Goal: Information Seeking & Learning: Learn about a topic

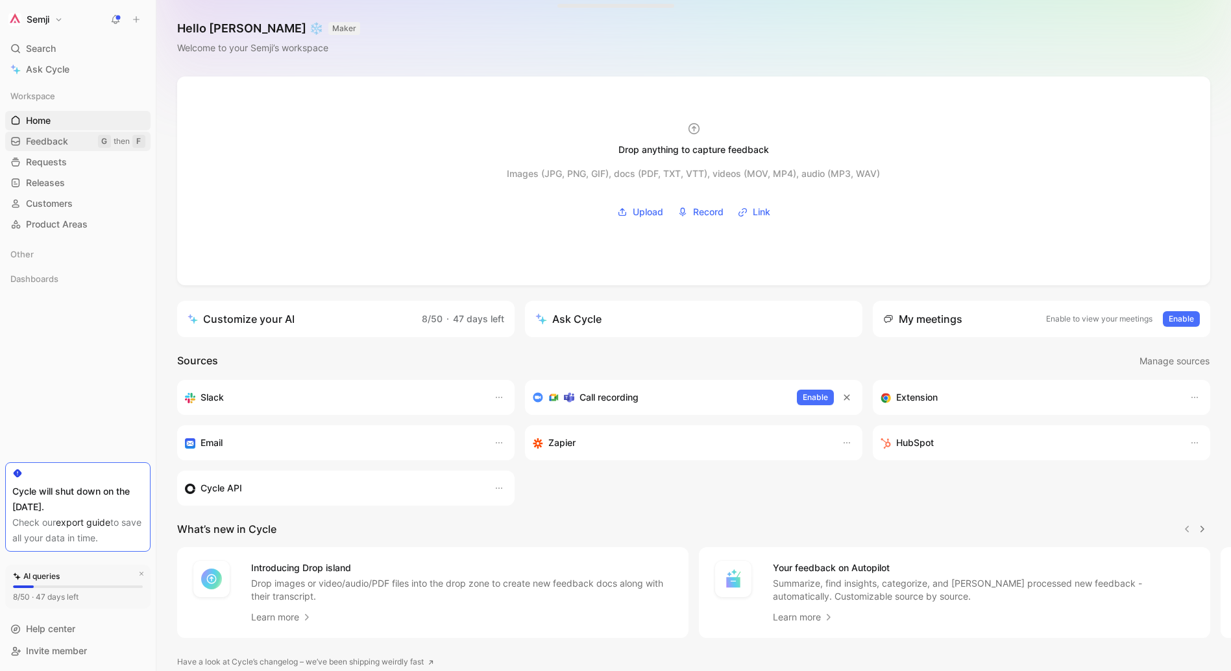
click at [74, 139] on link "Feedback G then F" at bounding box center [77, 141] width 145 height 19
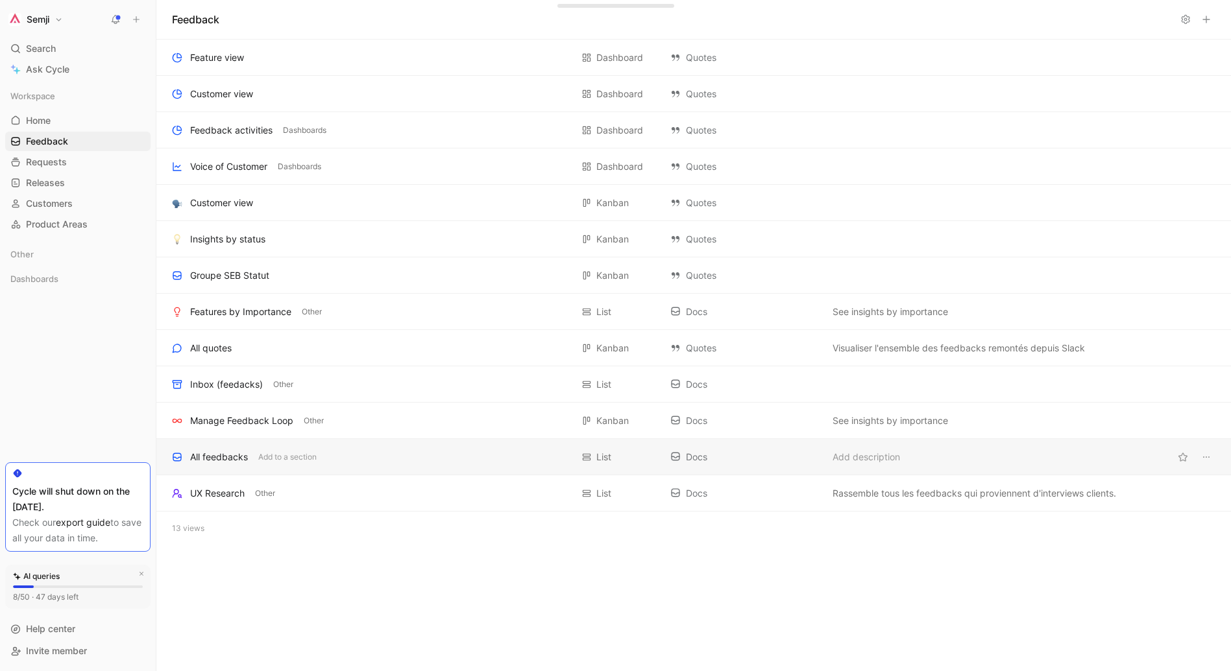
click at [222, 454] on div "All feedbacks" at bounding box center [219, 458] width 58 height 16
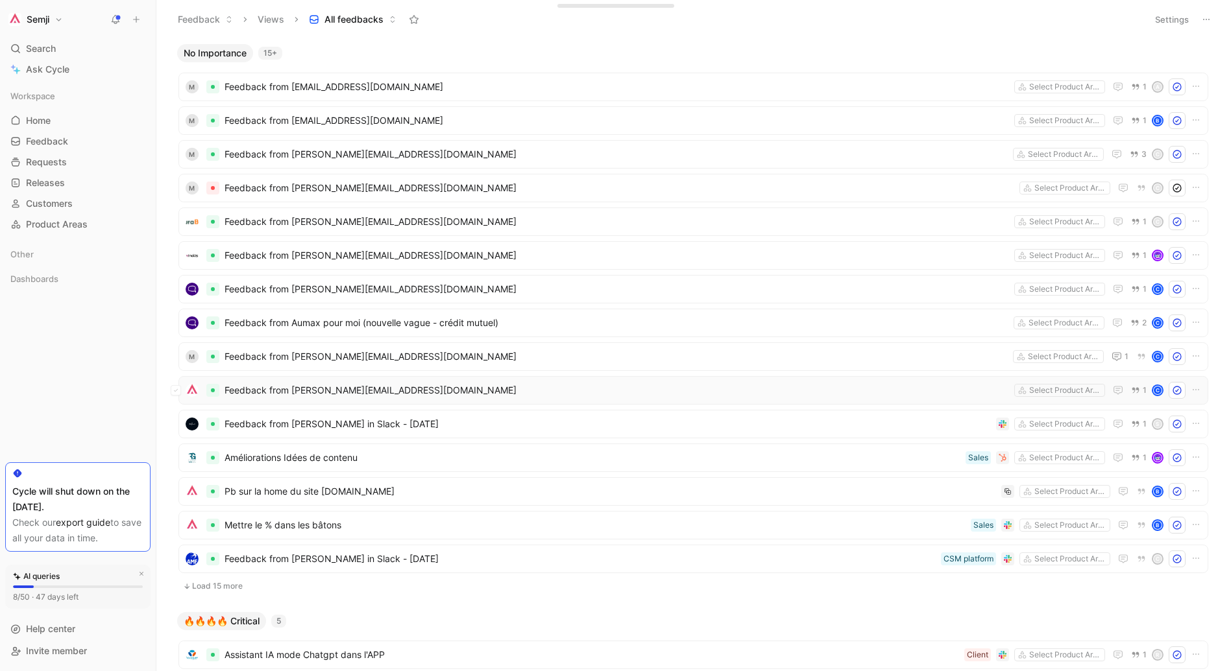
click at [376, 392] on span "Feedback from [PERSON_NAME][EMAIL_ADDRESS][DOMAIN_NAME]" at bounding box center [616, 391] width 784 height 16
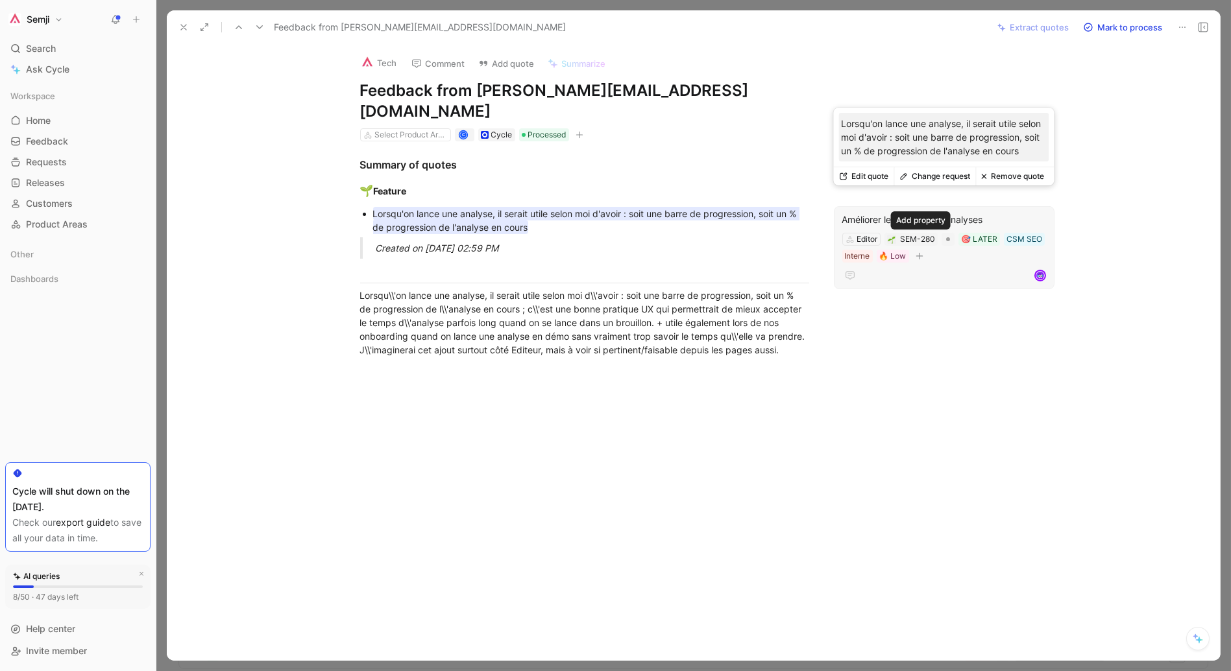
click at [919, 252] on icon "button" at bounding box center [919, 256] width 8 height 8
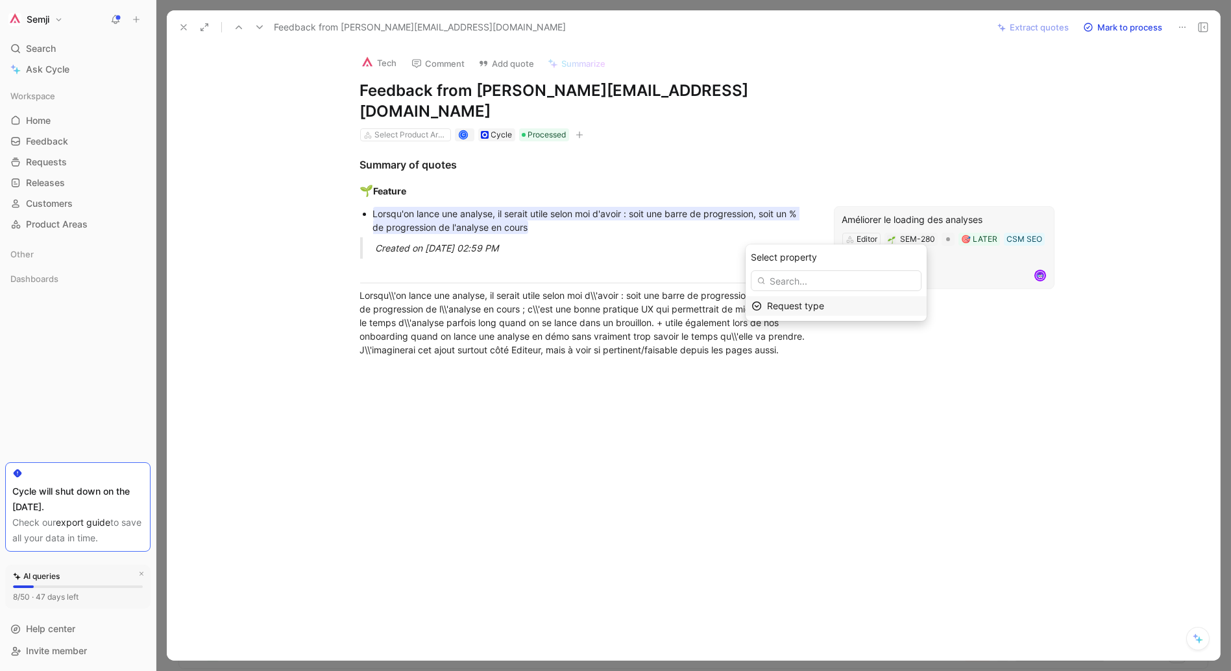
click at [782, 307] on span "Request type" at bounding box center [795, 305] width 57 height 11
click at [582, 131] on icon "button" at bounding box center [579, 135] width 8 height 8
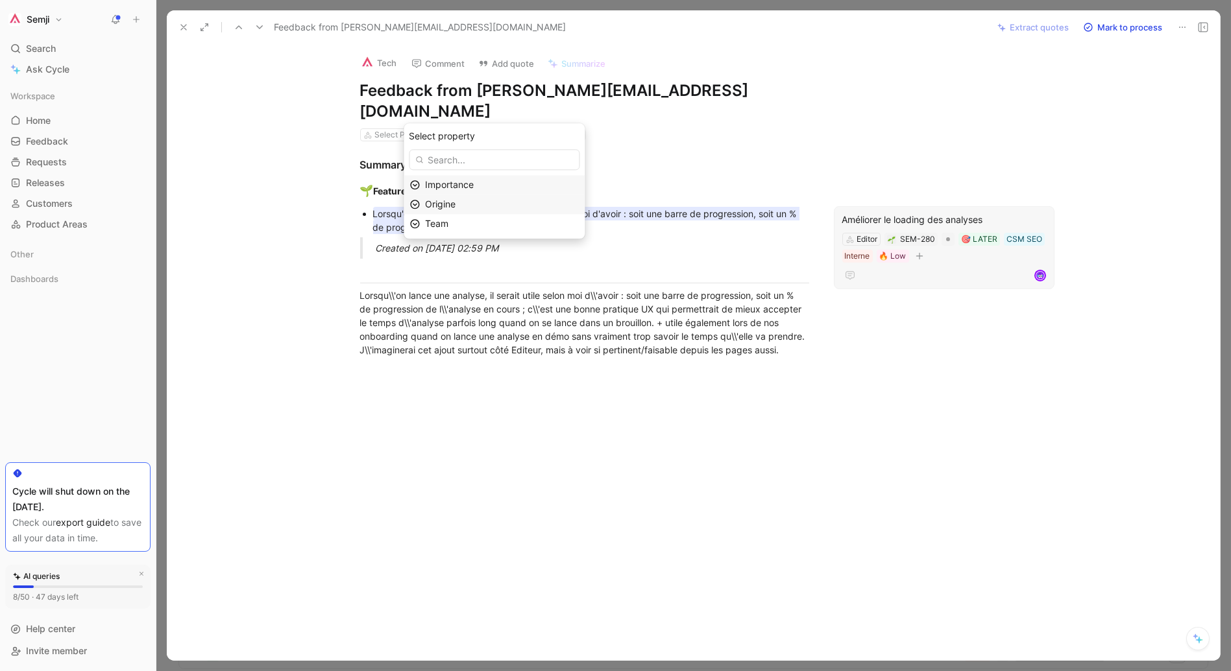
click at [474, 207] on div "Origine" at bounding box center [502, 205] width 154 height 16
click at [1049, 8] on div at bounding box center [693, 335] width 1074 height 671
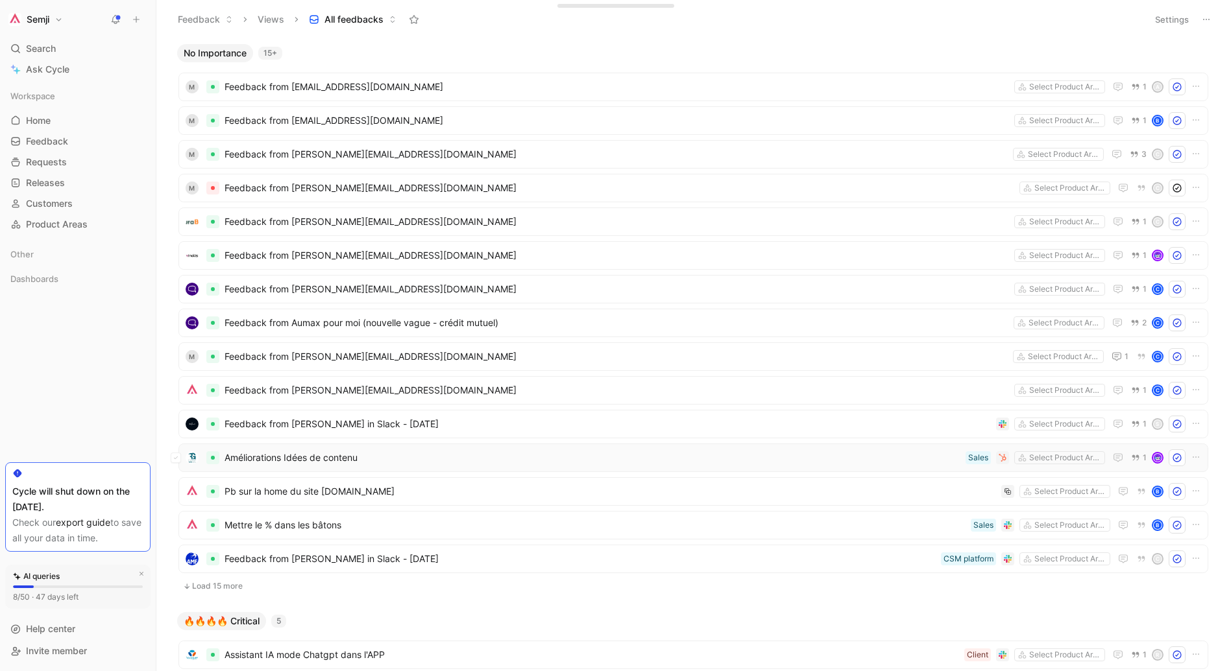
click at [288, 454] on span "Améliorations Idées de contenu" at bounding box center [592, 458] width 736 height 16
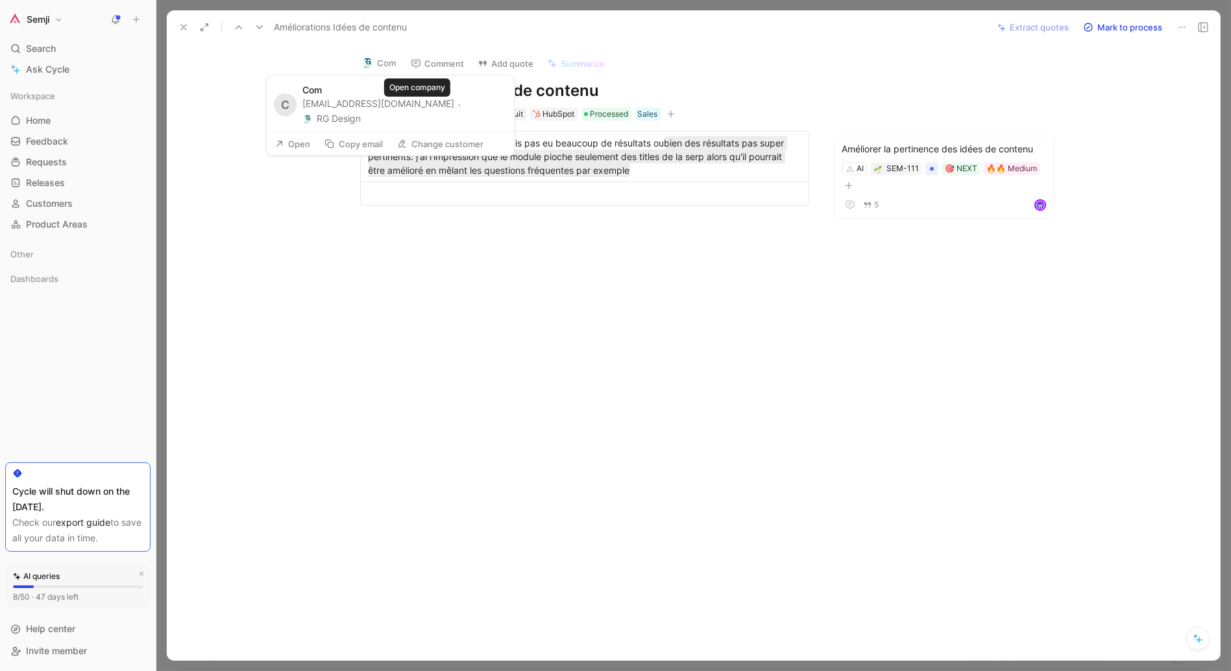
click at [361, 111] on button "RG Design" at bounding box center [331, 119] width 58 height 16
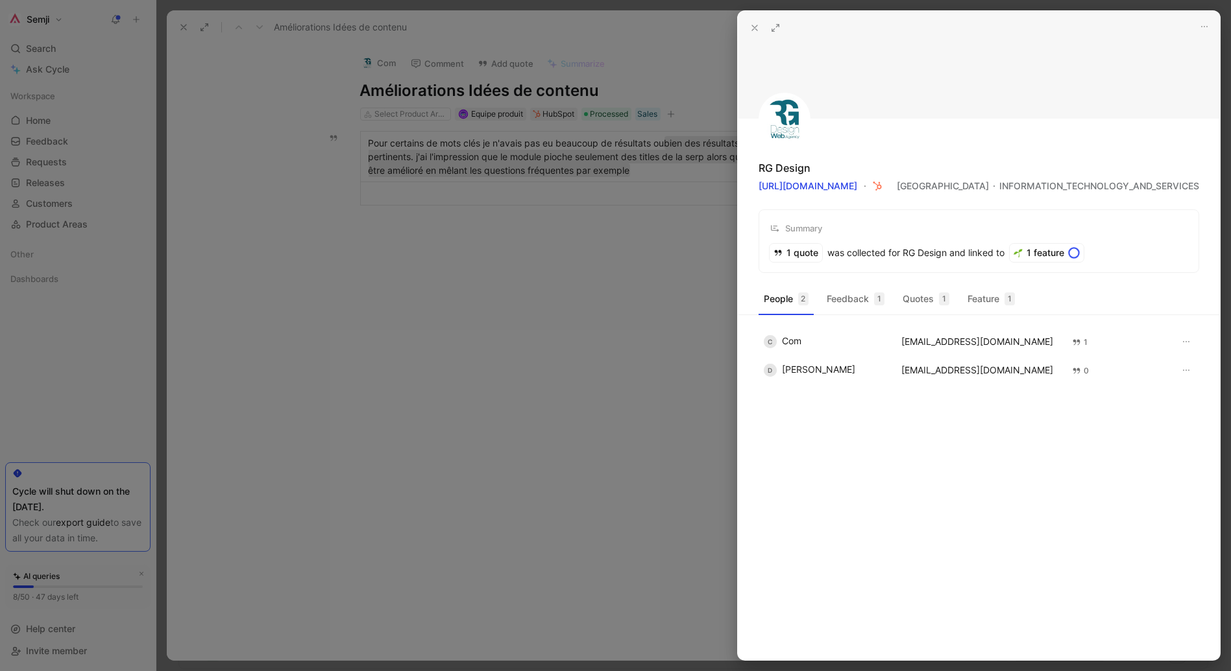
click at [567, 91] on div at bounding box center [615, 335] width 1231 height 671
